Goal: Find specific page/section: Find specific page/section

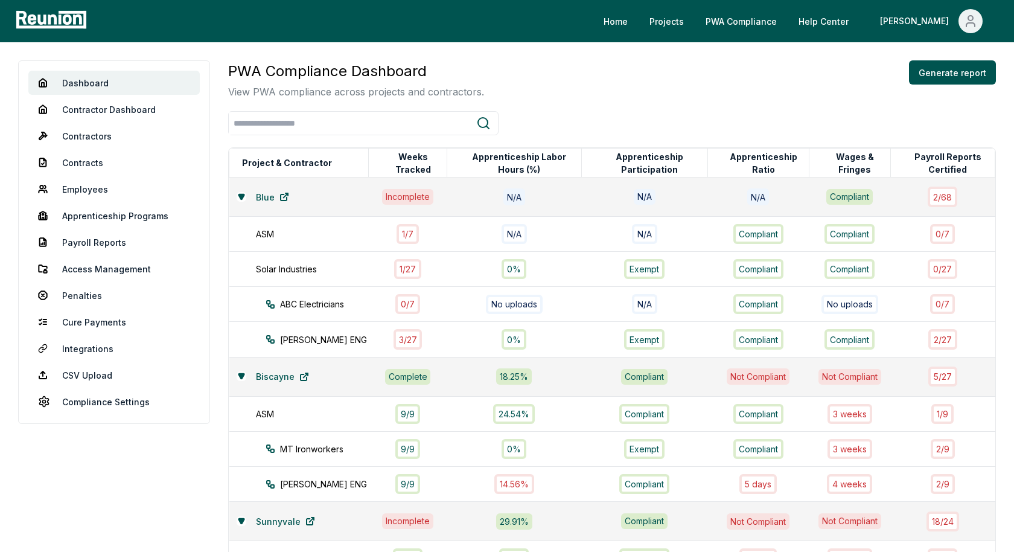
click at [494, 97] on div "PWA Compliance Dashboard View PWA compliance across projects and contractors. G…" at bounding box center [612, 79] width 768 height 39
click at [99, 241] on link "Payroll Reports" at bounding box center [113, 242] width 171 height 24
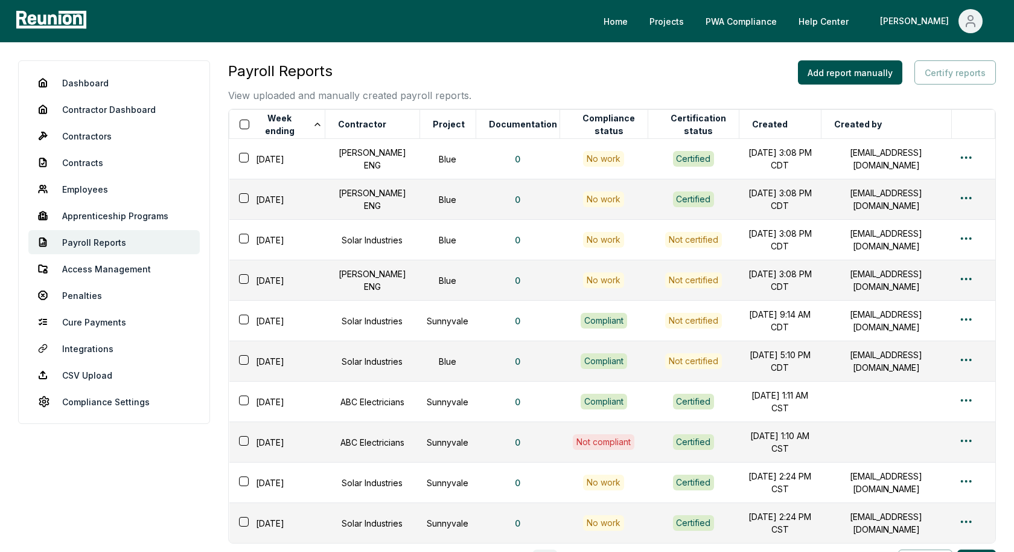
click at [665, 86] on div "Payroll Reports View uploaded and manually created payroll reports. Add report …" at bounding box center [612, 81] width 768 height 42
click at [407, 59] on div "Dashboard Contractor Dashboard Contractors Contracts Employees Apprenticeship P…" at bounding box center [507, 368] width 1014 height 652
